Goal: Task Accomplishment & Management: Manage account settings

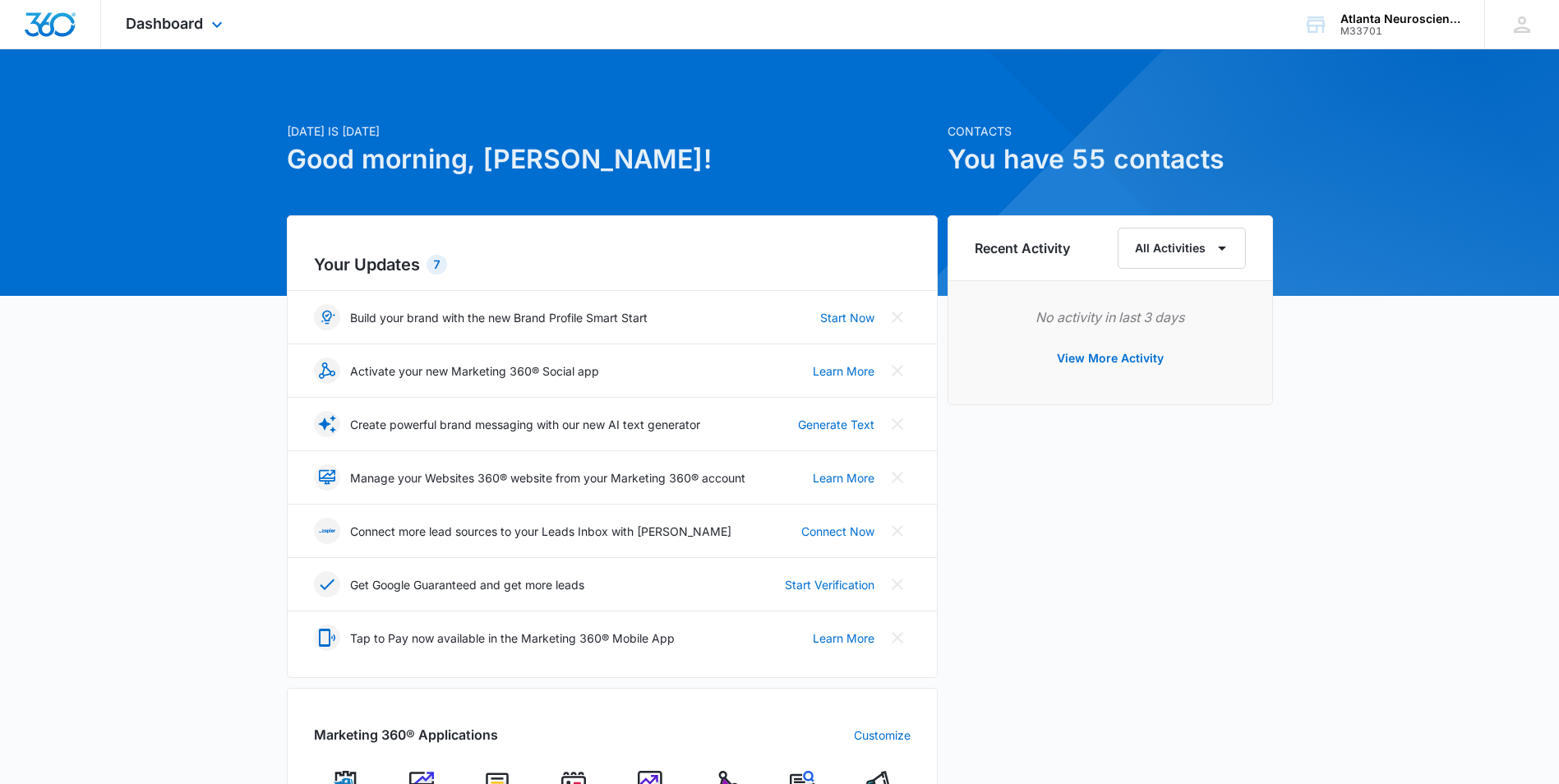
click at [197, 14] on div "Dashboard Apps Reputation Websites Forms CRM Email Social Content Ads Intellige…" at bounding box center [176, 24] width 150 height 49
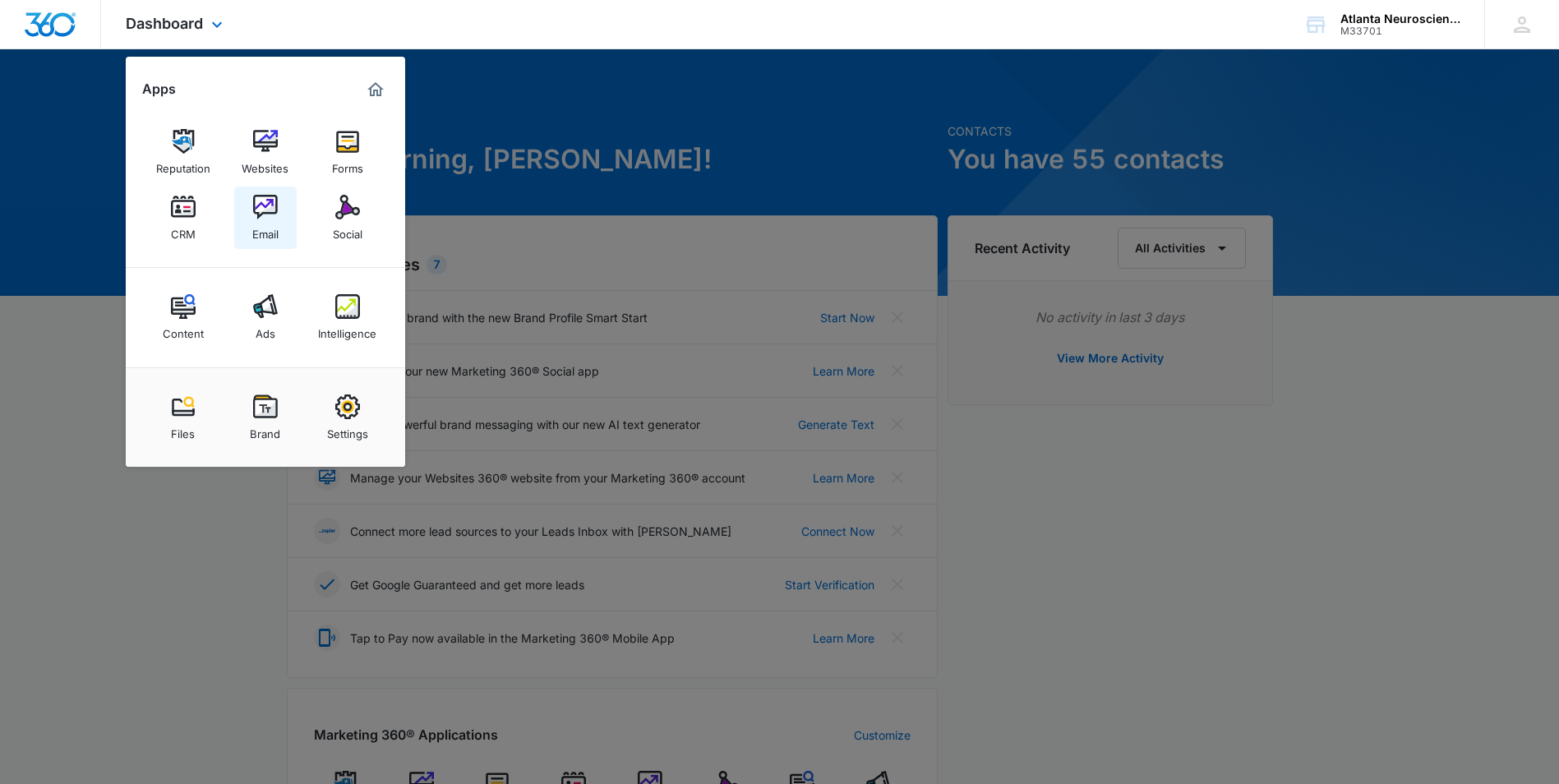
click at [263, 195] on img at bounding box center [265, 207] width 24 height 24
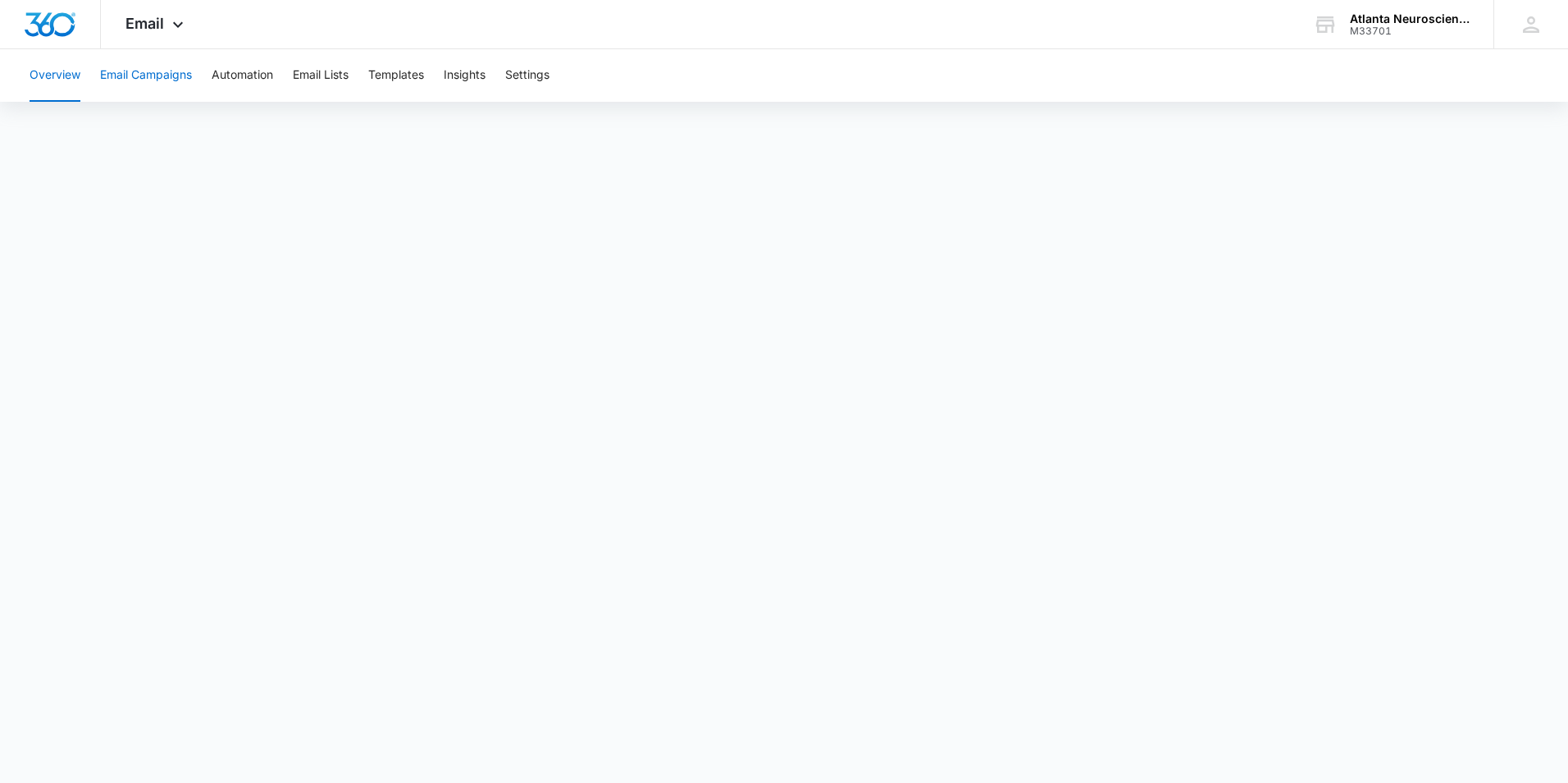
click at [142, 73] on button "Email Campaigns" at bounding box center [146, 76] width 92 height 52
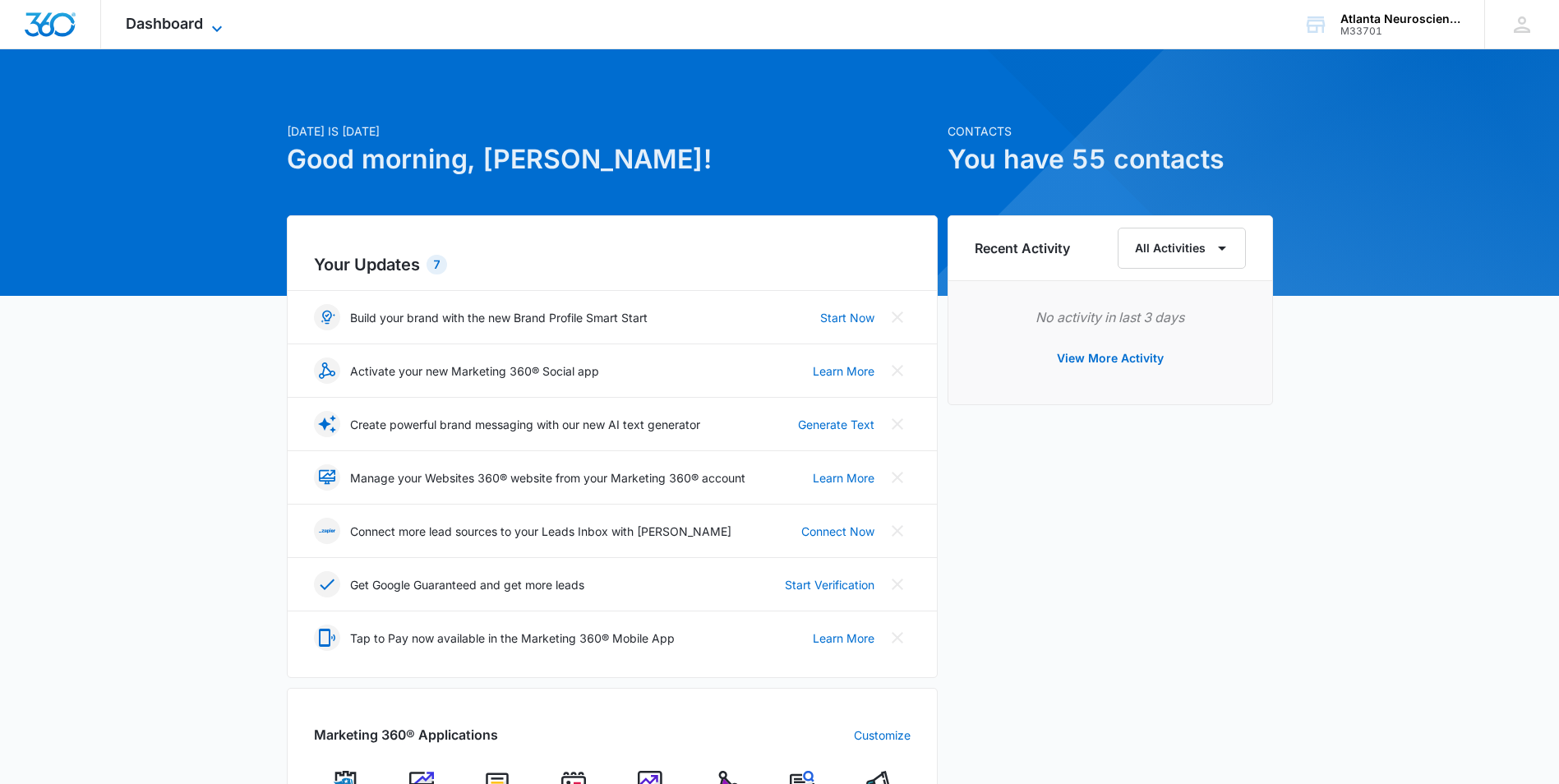
click at [155, 23] on span "Dashboard" at bounding box center [164, 23] width 77 height 17
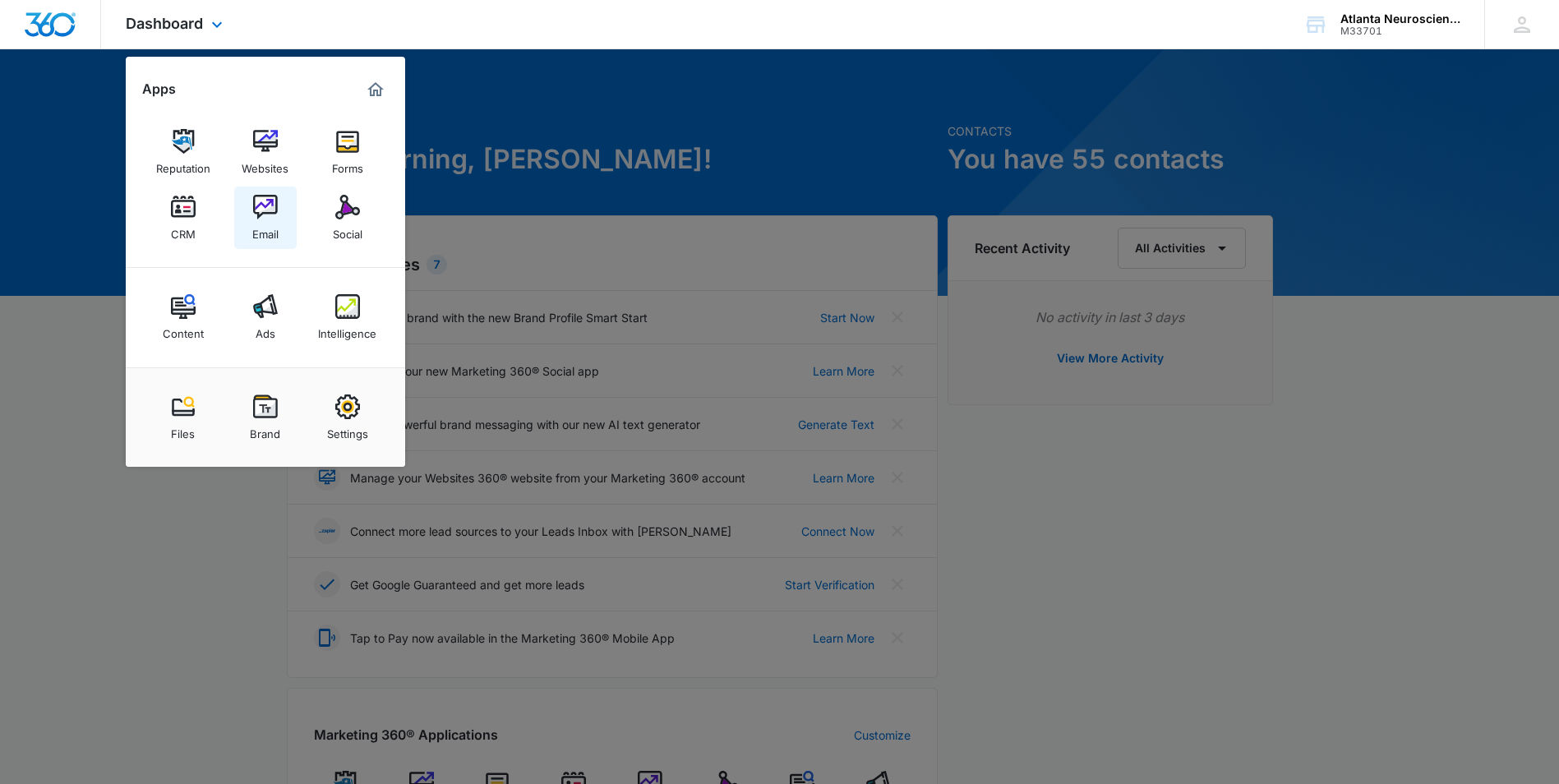
click at [264, 227] on div "Email" at bounding box center [265, 230] width 26 height 22
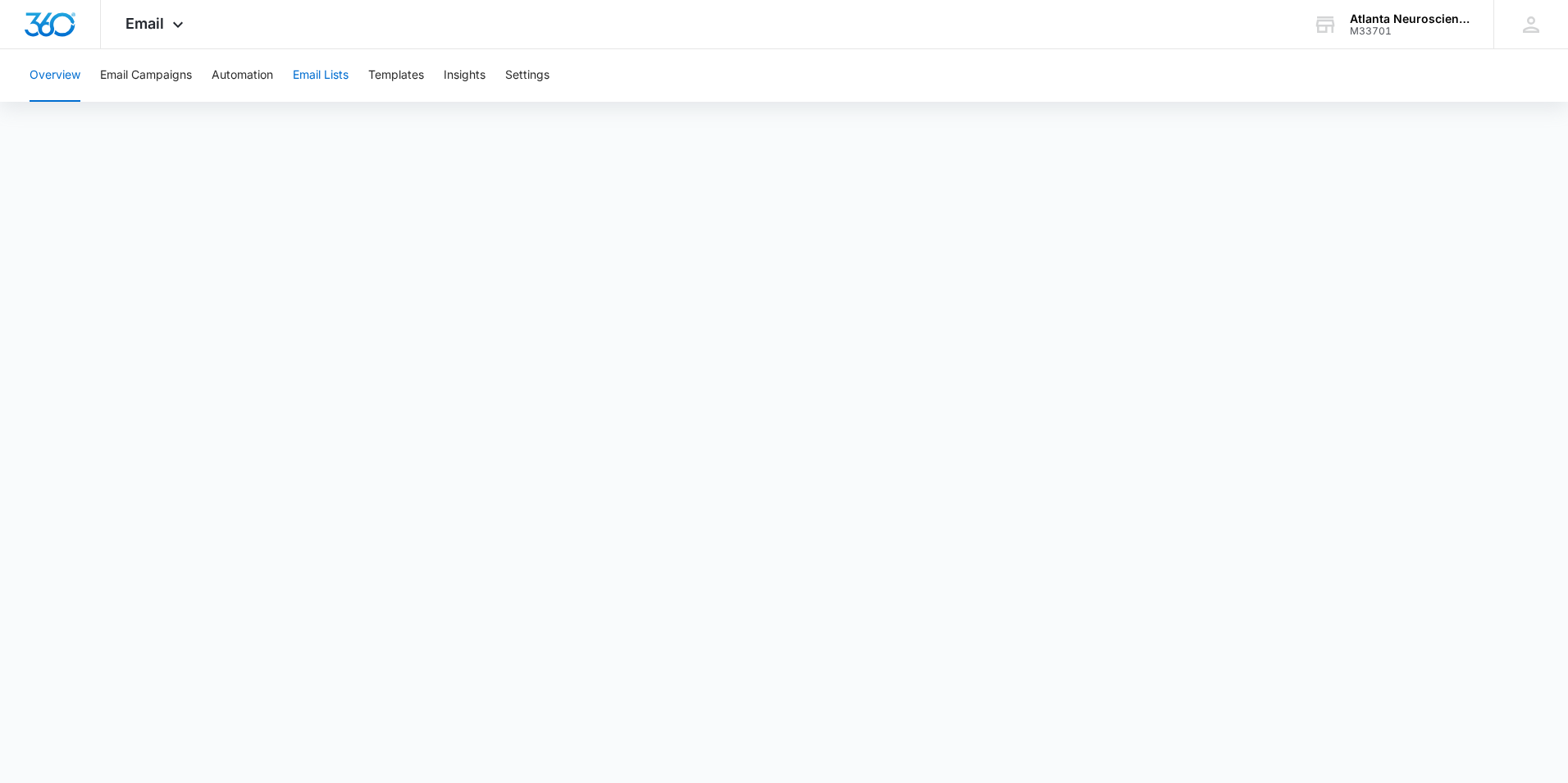
click at [341, 72] on button "Email Lists" at bounding box center [321, 76] width 56 height 52
